Goal: Task Accomplishment & Management: Manage account settings

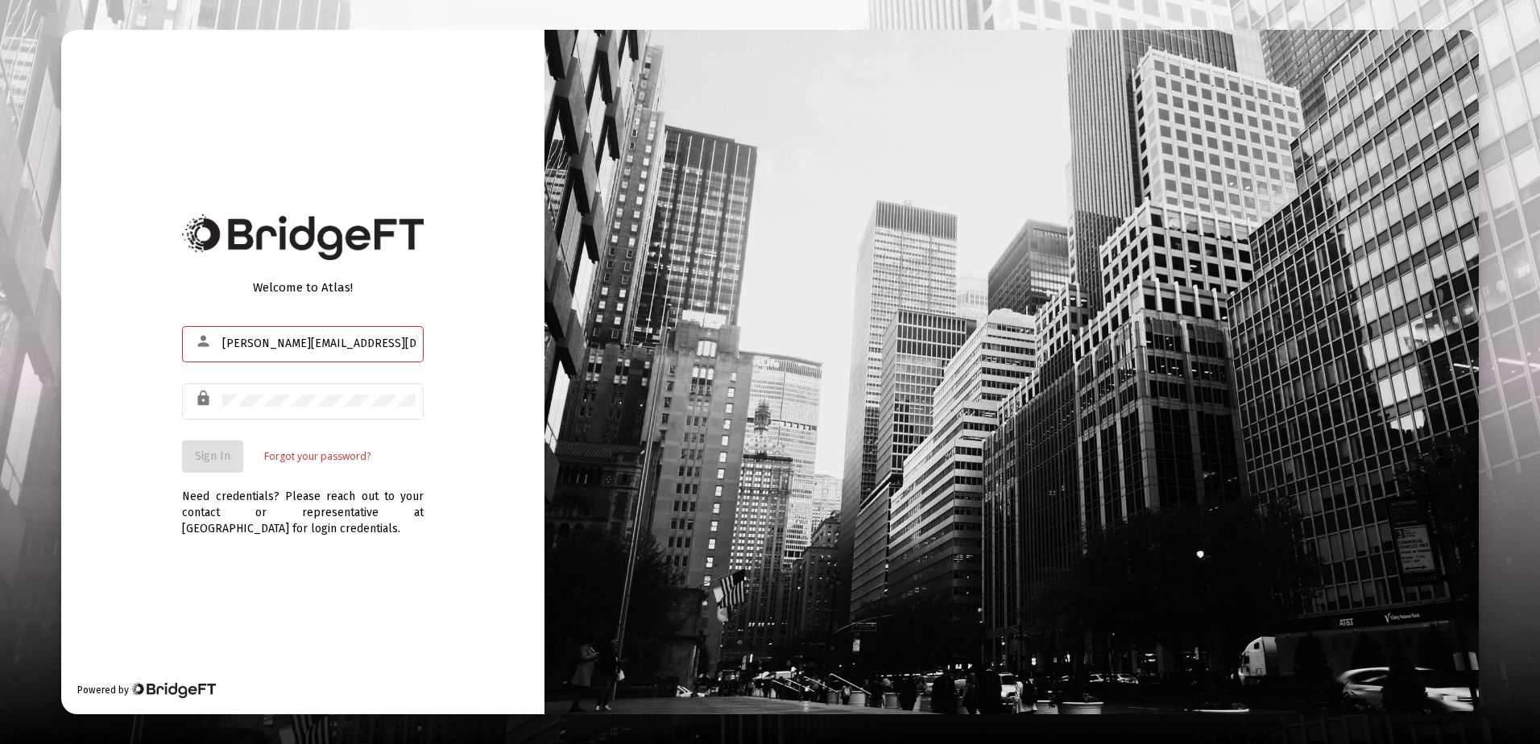
type input "[PERSON_NAME][EMAIL_ADDRESS][DOMAIN_NAME]"
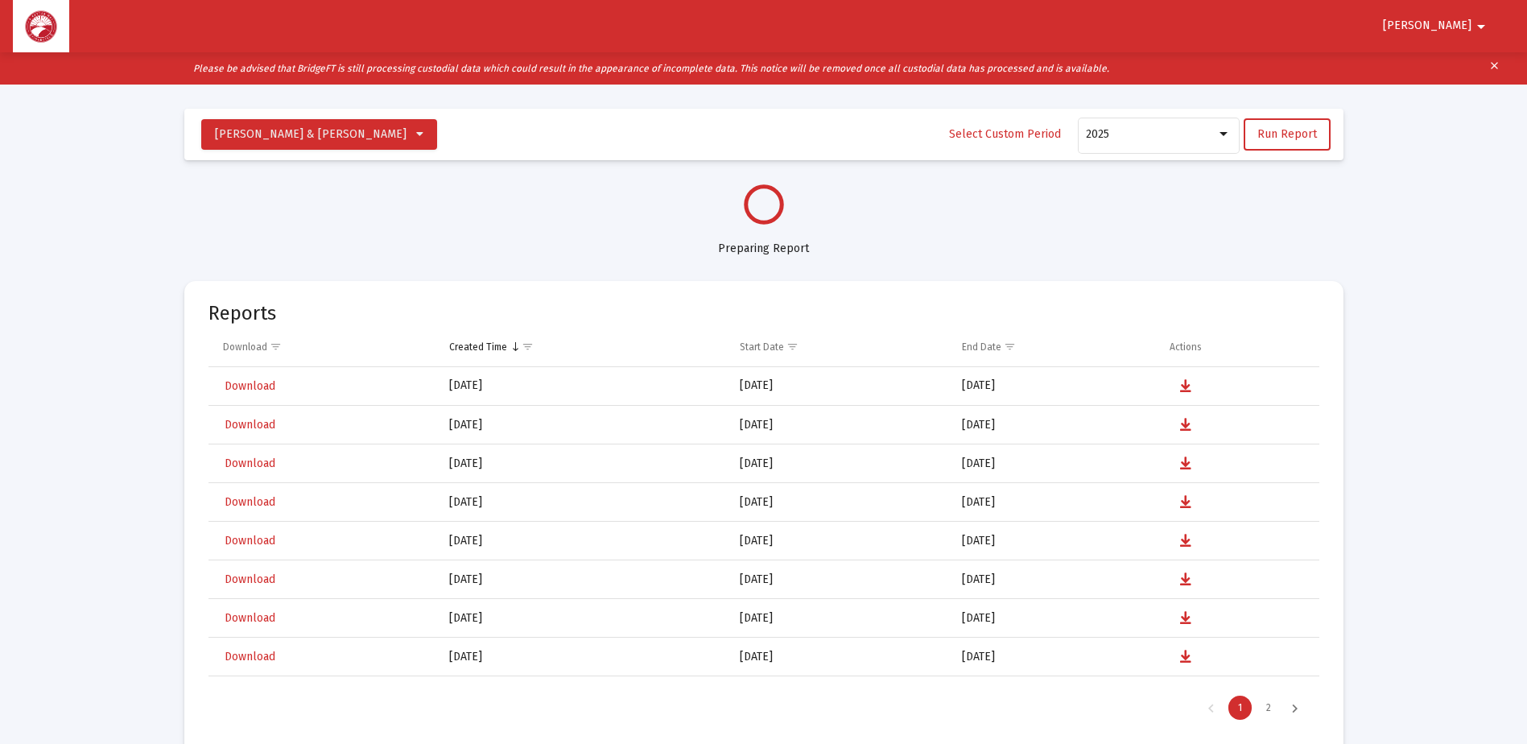
scroll to position [773, 0]
select select "View all"
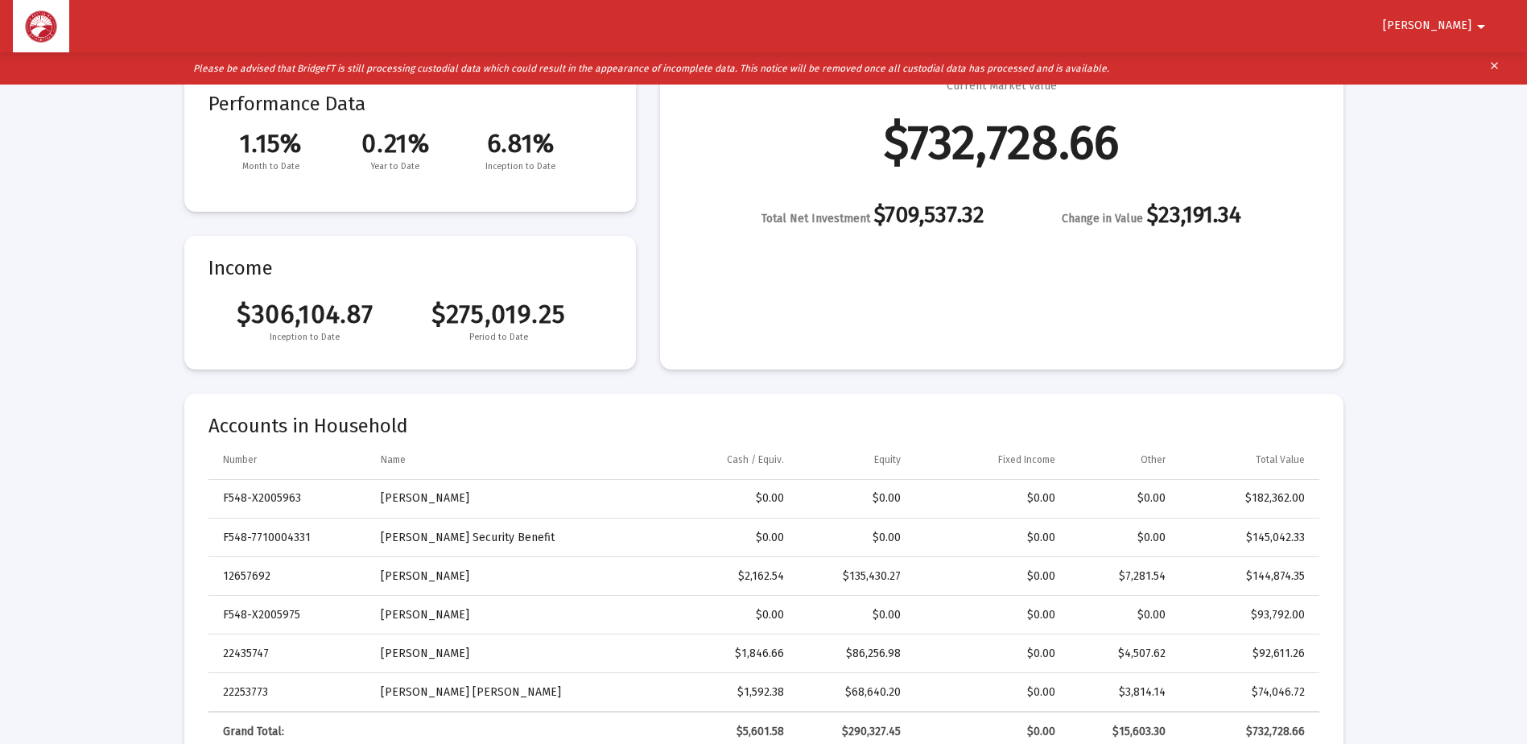
scroll to position [242, 0]
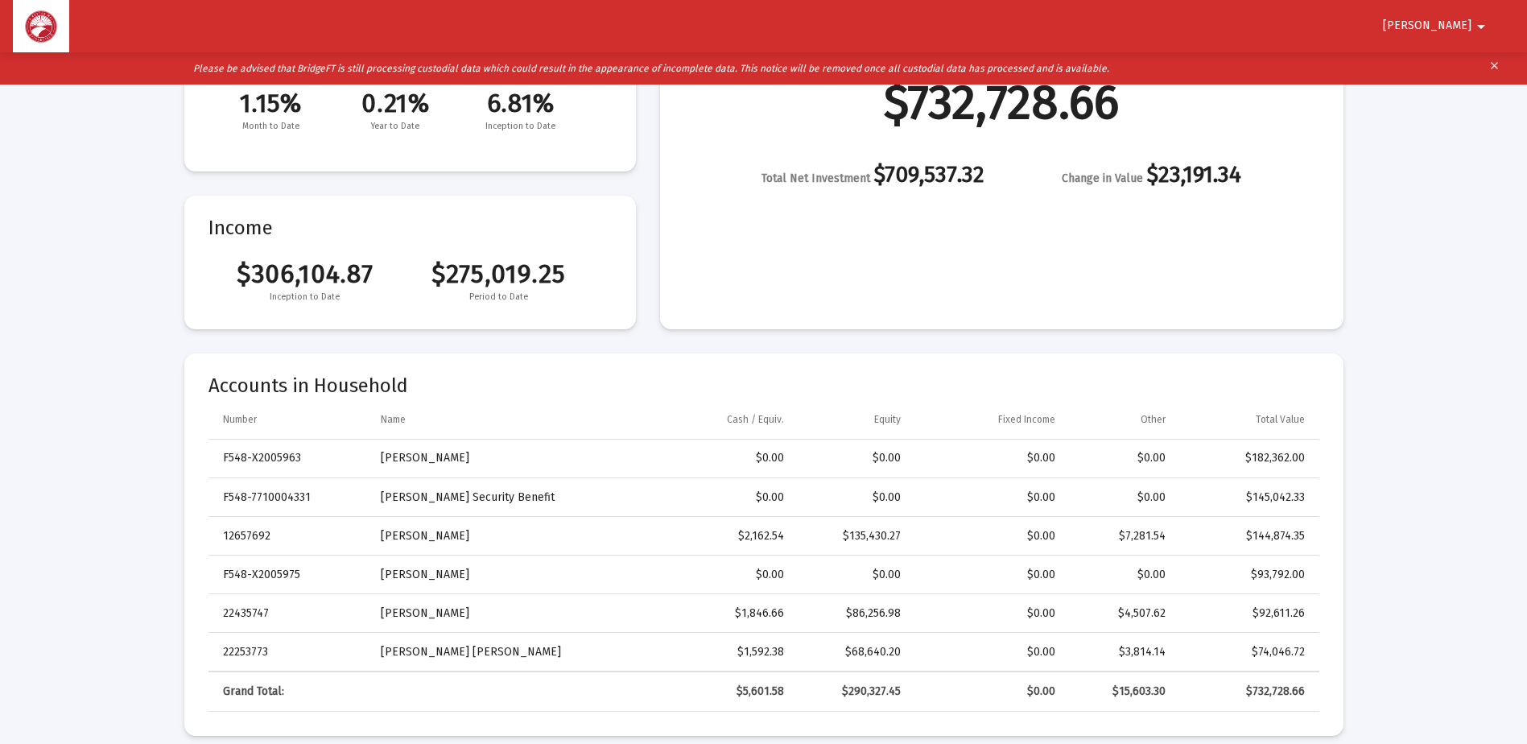
click at [1457, 19] on span "[PERSON_NAME]" at bounding box center [1427, 26] width 89 height 14
click at [1471, 64] on button "Logout" at bounding box center [1461, 68] width 90 height 39
